Goal: Browse casually

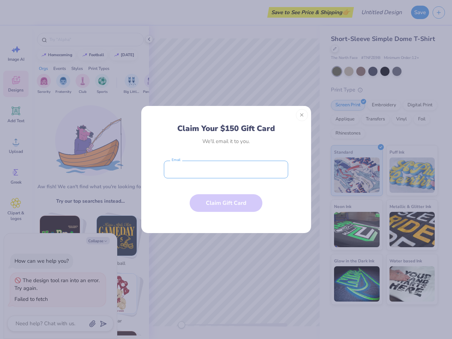
type textarea "x"
click at [226, 169] on input "email" at bounding box center [226, 170] width 124 height 18
click at [302, 115] on button "Close" at bounding box center [302, 115] width 12 height 12
